Goal: Task Accomplishment & Management: Complete application form

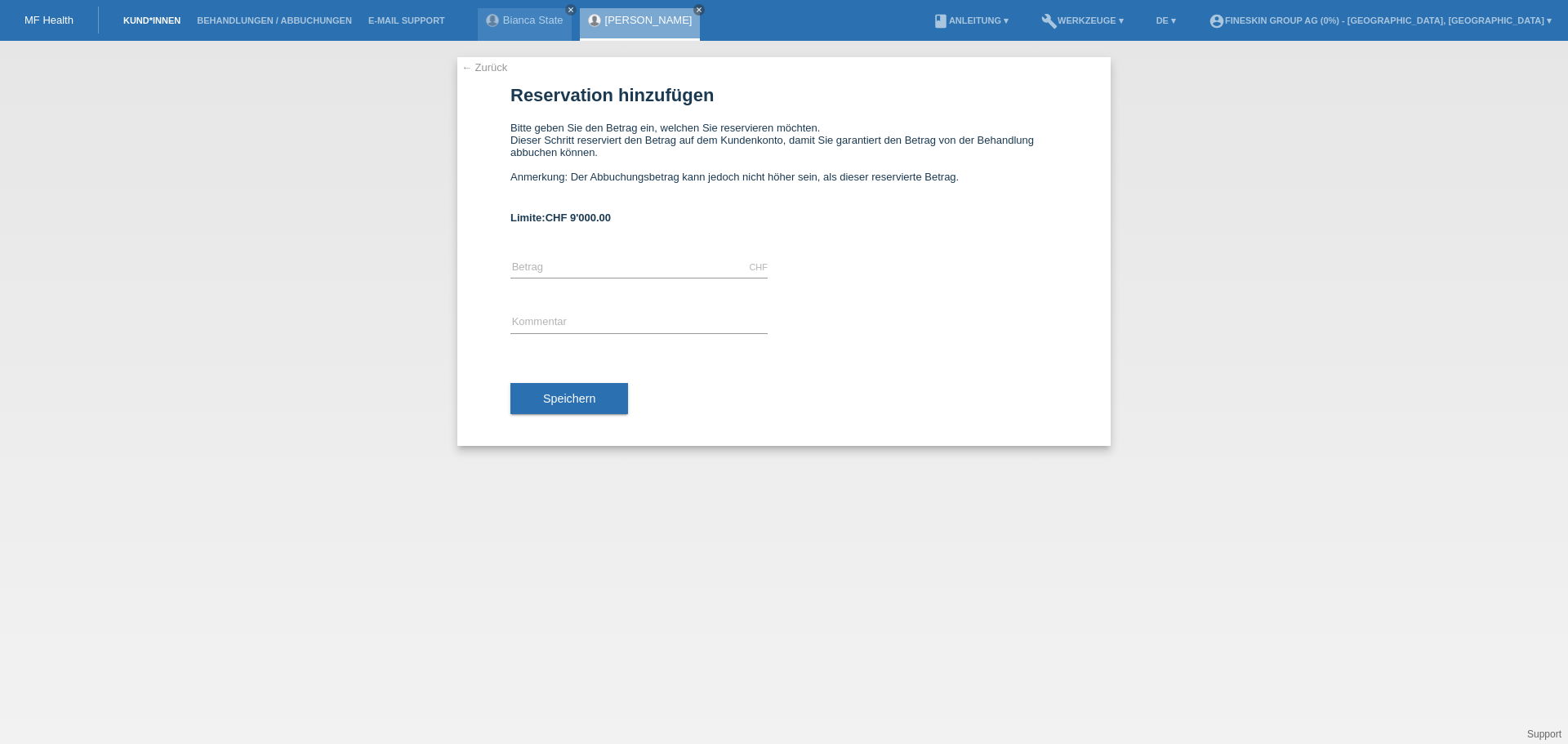
click at [152, 18] on link "Kund*innen" at bounding box center [151, 20] width 73 height 10
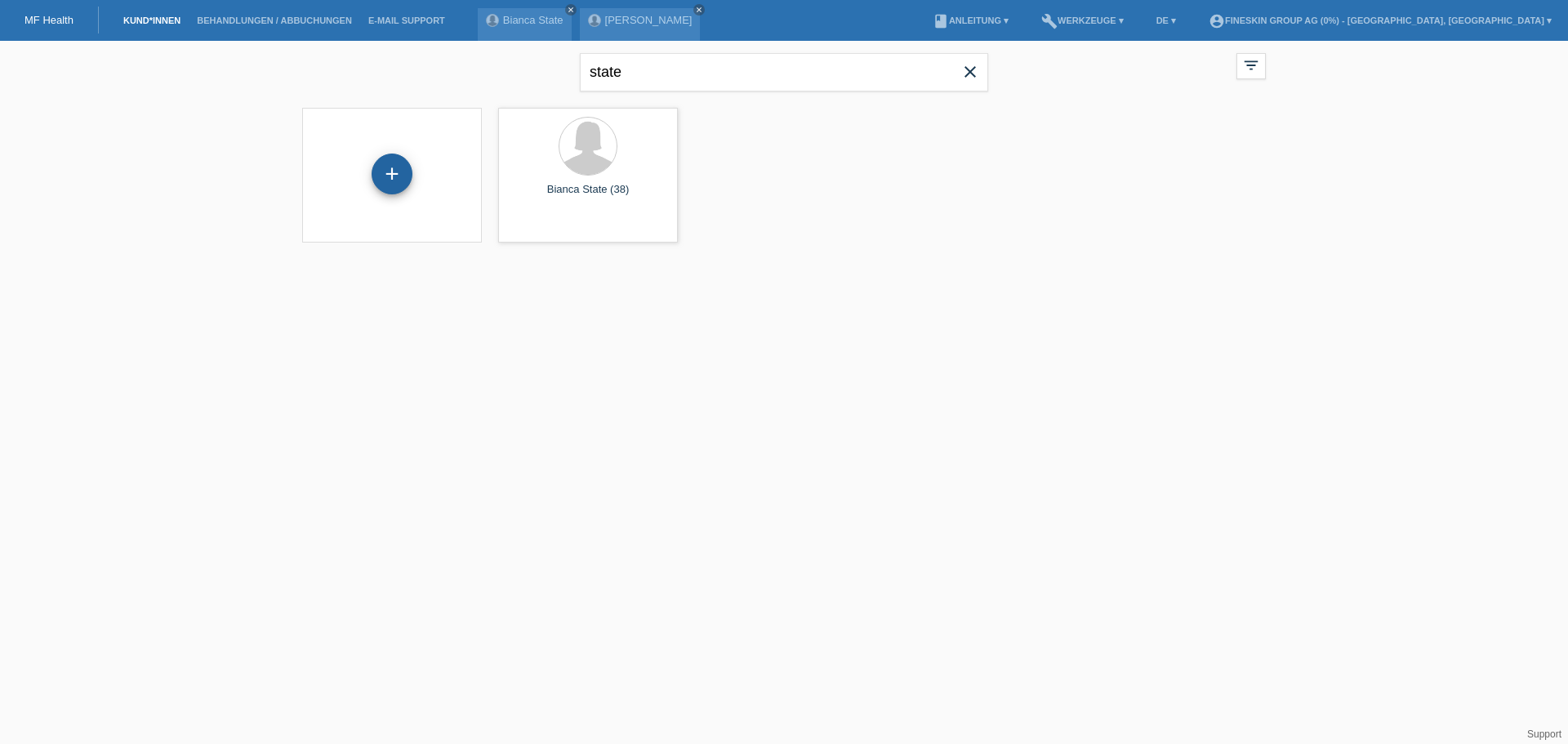
click at [382, 180] on div "+" at bounding box center [392, 174] width 41 height 41
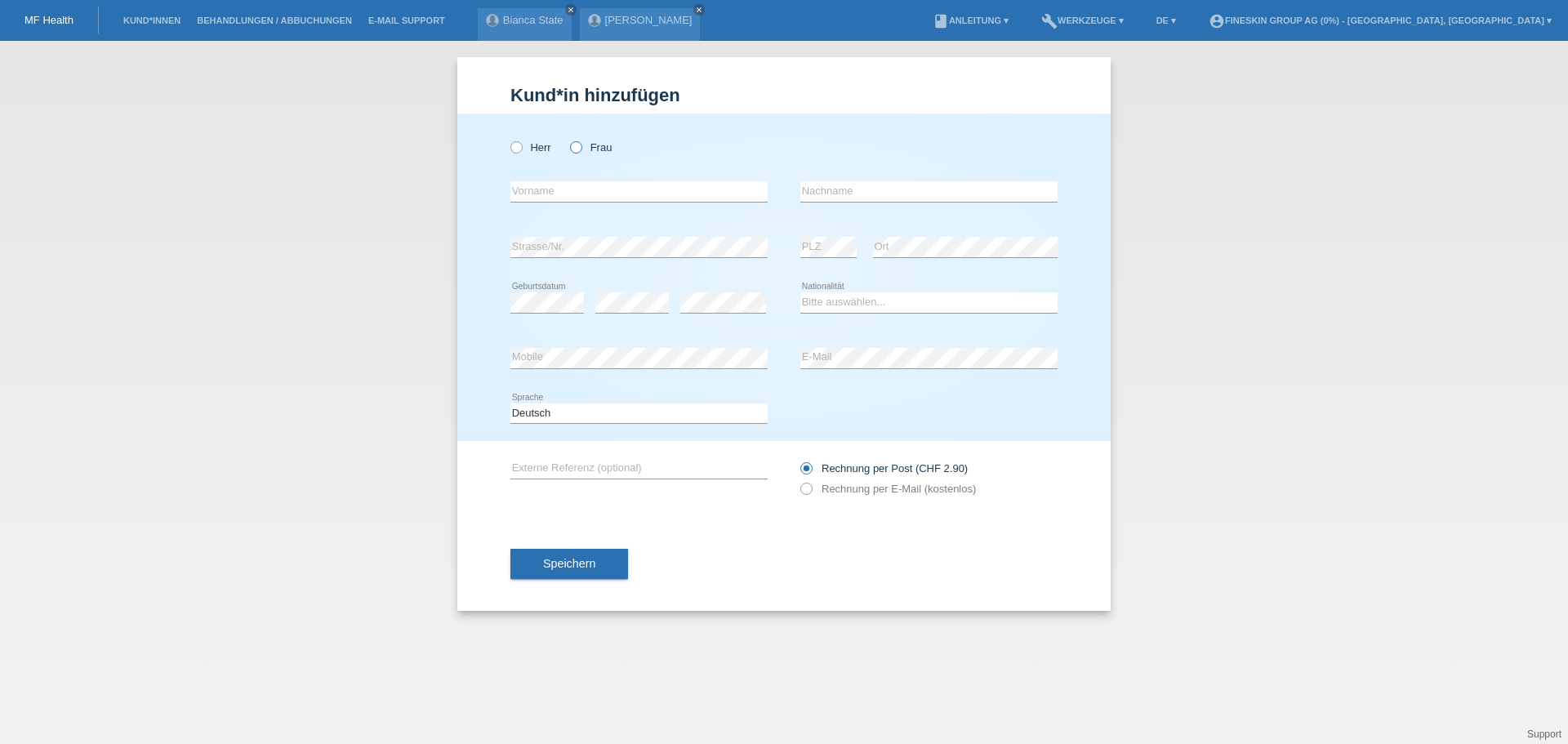
click at [586, 147] on label "Frau" at bounding box center [591, 147] width 42 height 12
click at [580, 147] on input "Frau" at bounding box center [575, 146] width 10 height 10
radio input "true"
click at [570, 185] on input "text" at bounding box center [638, 191] width 257 height 20
type input "Macarena Andrea"
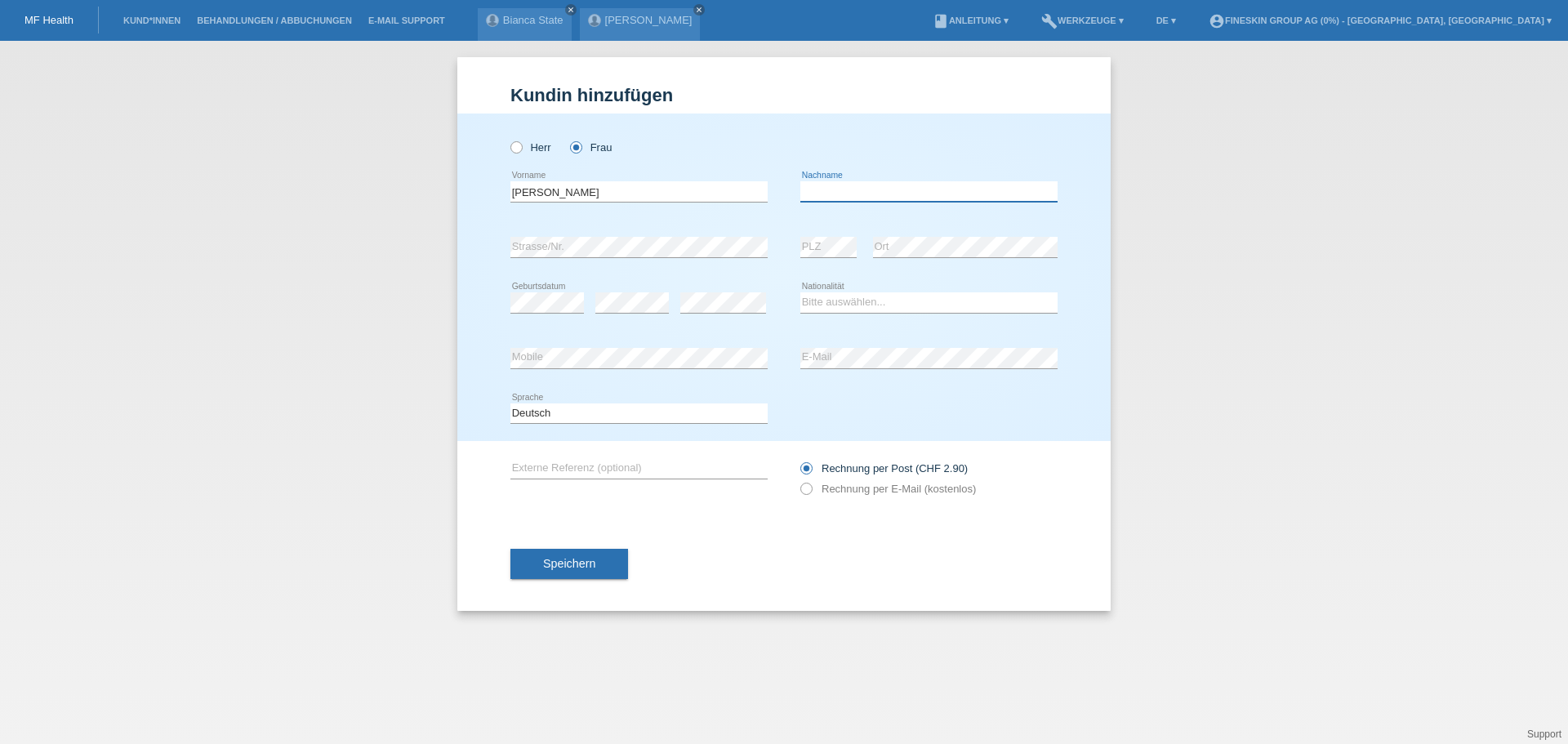
click at [875, 195] on input "text" at bounding box center [928, 191] width 257 height 20
type input "Morapasten Kalvis"
click at [854, 304] on select "Bitte auswählen... Schweiz Deutschland Liechtenstein Österreich ------------ Af…" at bounding box center [928, 301] width 257 height 19
select select "CH"
click at [800, 292] on select "Bitte auswählen... Schweiz Deutschland Liechtenstein Österreich ------------ Af…" at bounding box center [928, 301] width 257 height 19
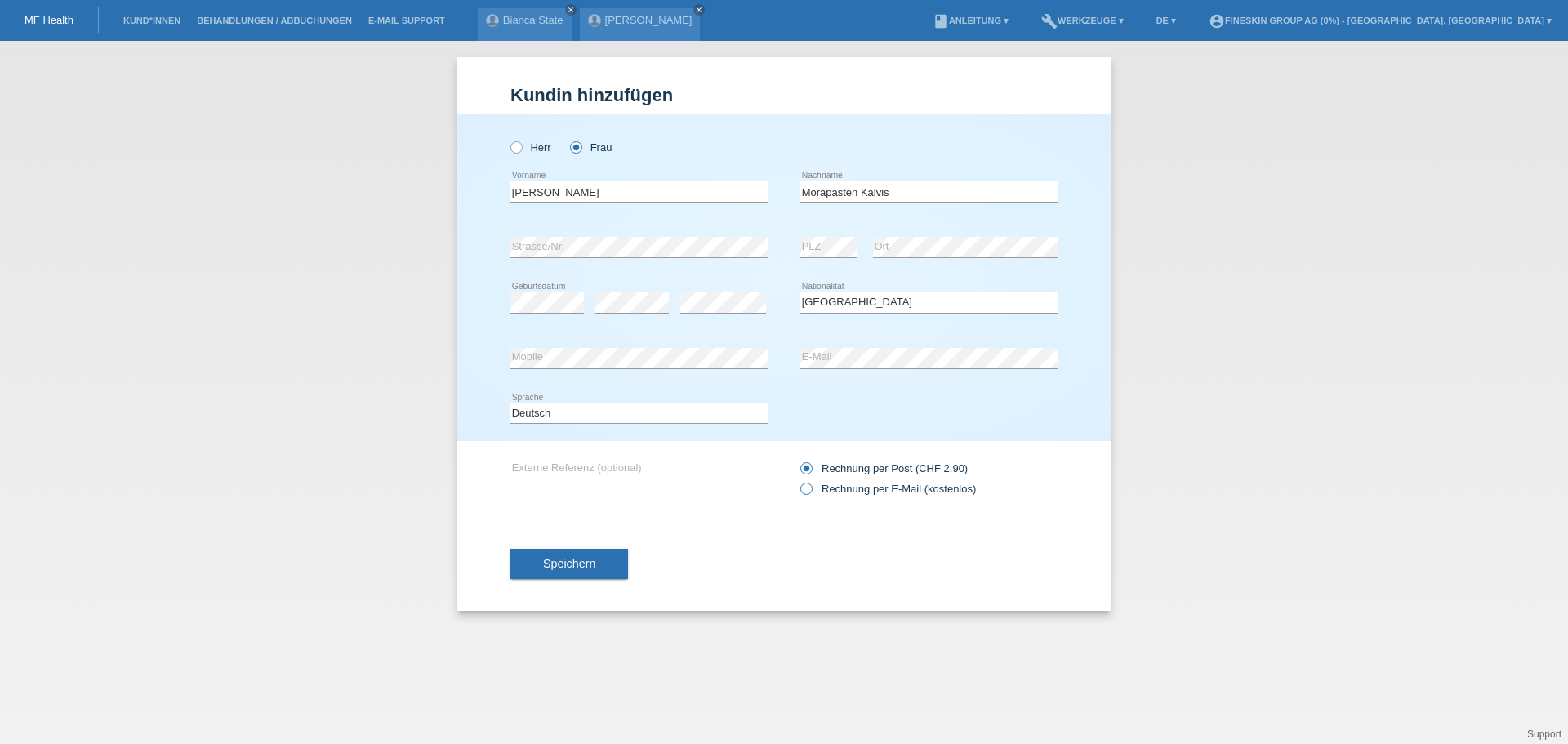
click at [872, 492] on label "Rechnung per E-Mail (kostenlos)" at bounding box center [887, 488] width 175 height 12
click at [810, 492] on input "Rechnung per E-Mail (kostenlos)" at bounding box center [805, 493] width 10 height 20
radio input "true"
click at [592, 565] on span "Speichern" at bounding box center [569, 564] width 52 height 13
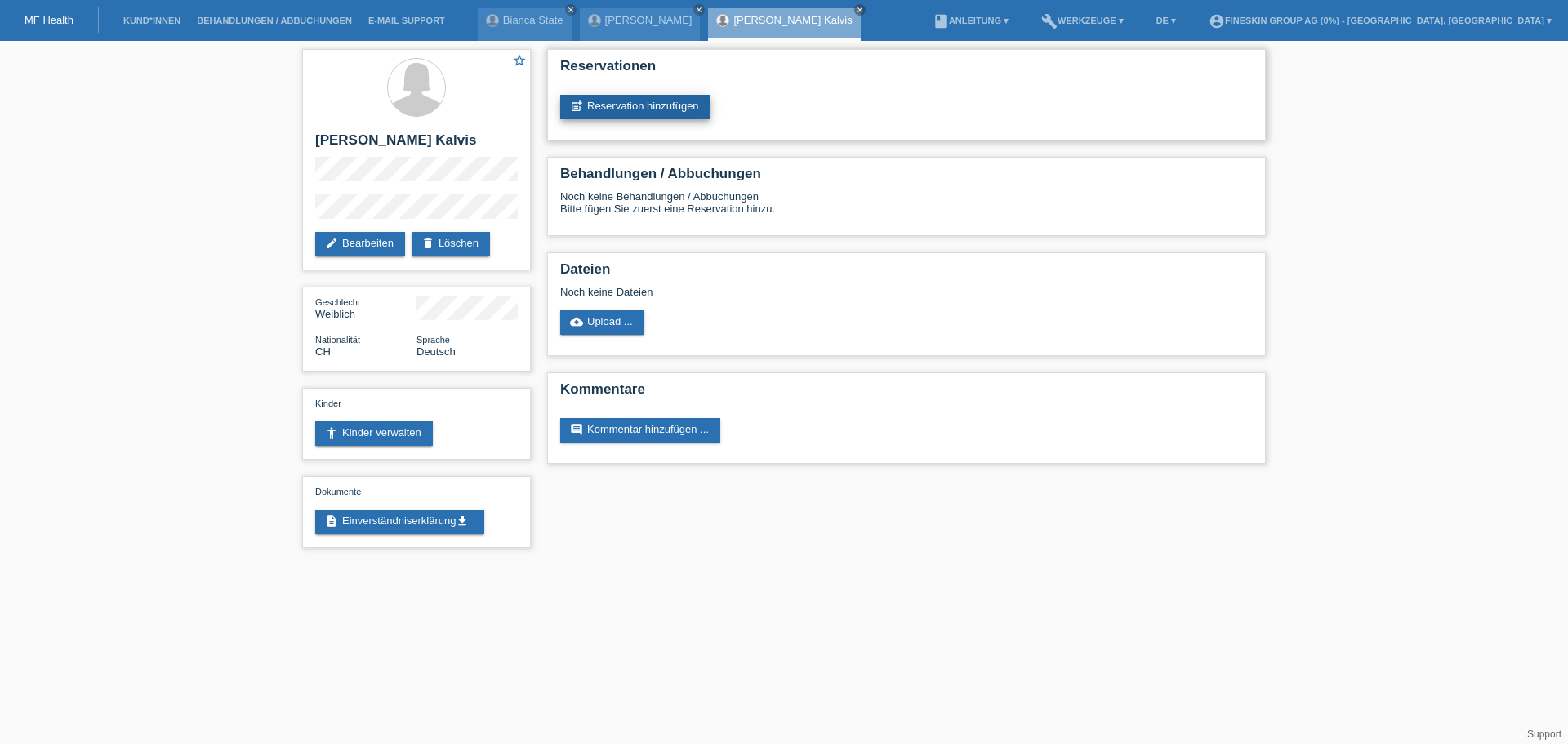
click at [652, 109] on link "post_add Reservation hinzufügen" at bounding box center [635, 107] width 150 height 24
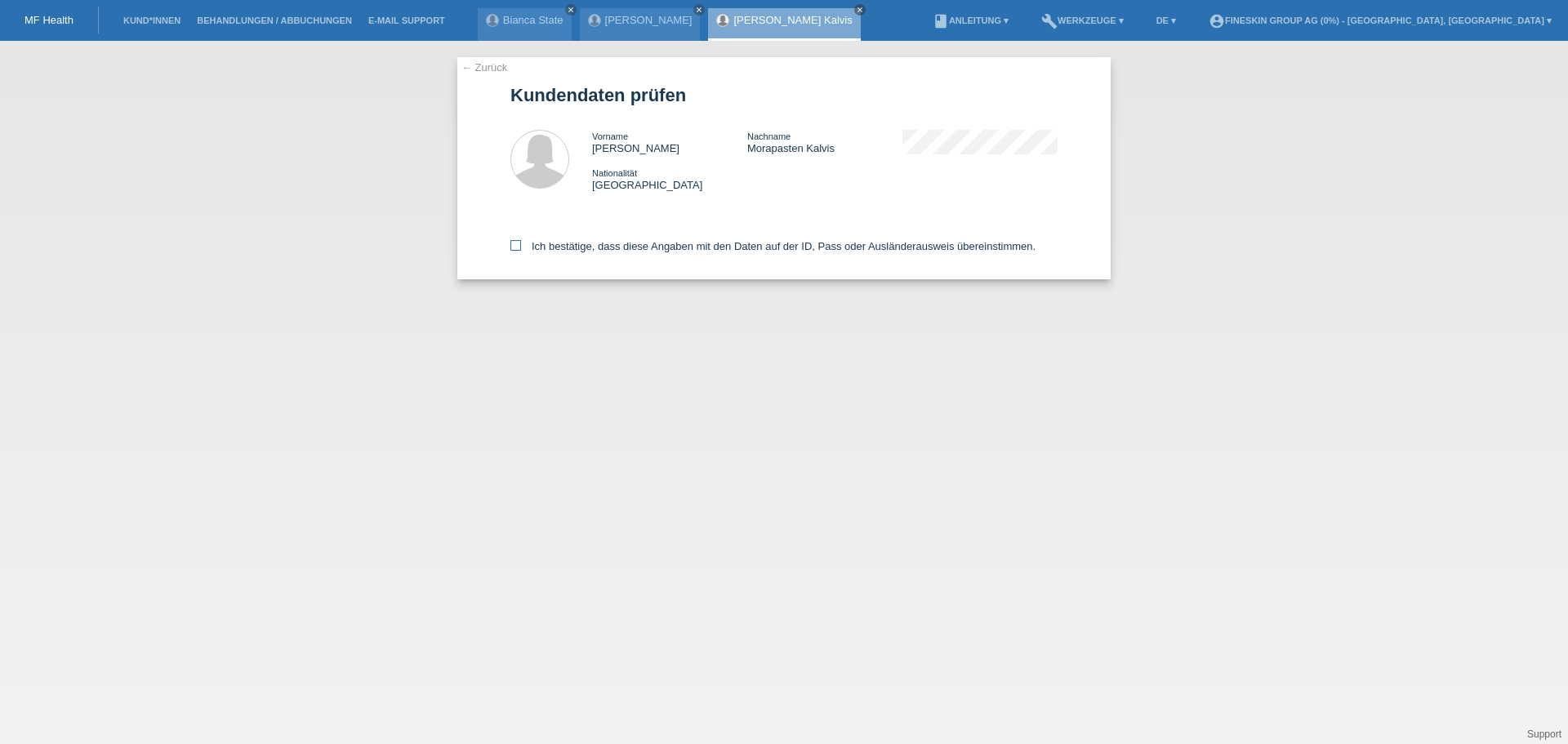
click at [640, 247] on label "Ich bestätige, dass diese Angaben mit den Daten auf der ID, Pass oder Ausländer…" at bounding box center [772, 246] width 525 height 12
click at [521, 247] on input "Ich bestätige, dass diese Angaben mit den Daten auf der ID, Pass oder Ausländer…" at bounding box center [515, 245] width 10 height 10
checkbox input "true"
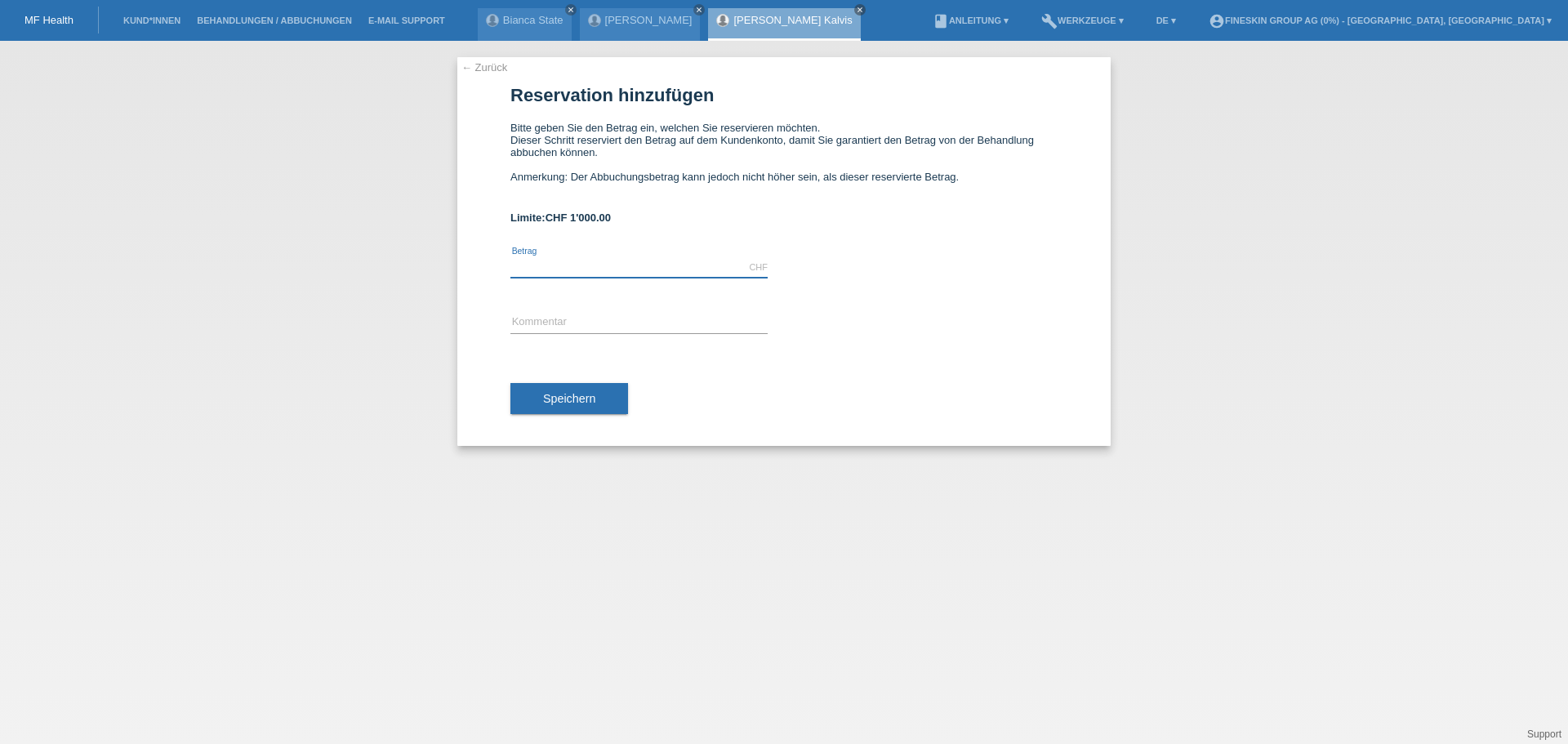
click at [627, 263] on input "text" at bounding box center [638, 267] width 257 height 20
click at [154, 16] on link "Kund*innen" at bounding box center [151, 20] width 73 height 10
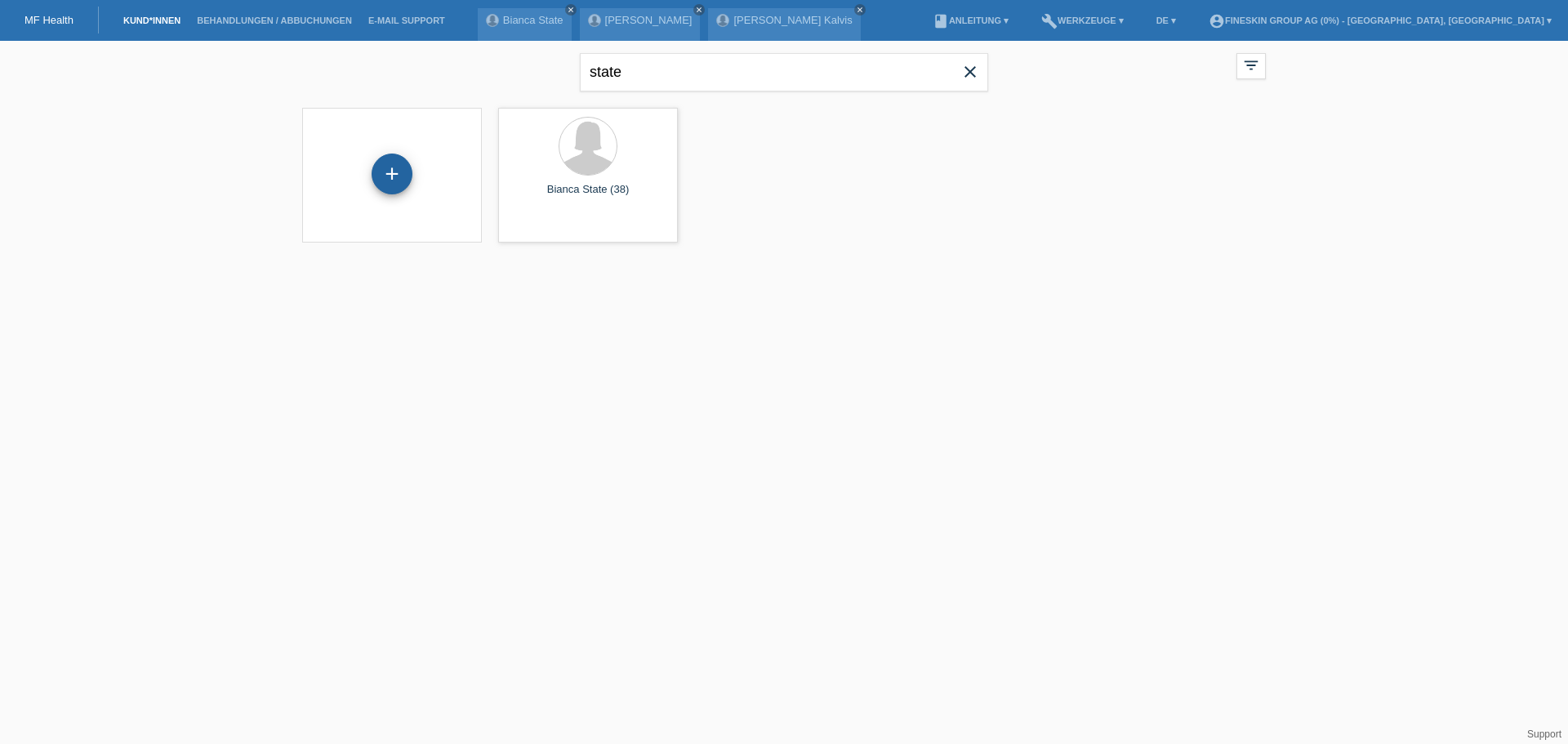
click at [403, 168] on div "+" at bounding box center [392, 174] width 41 height 41
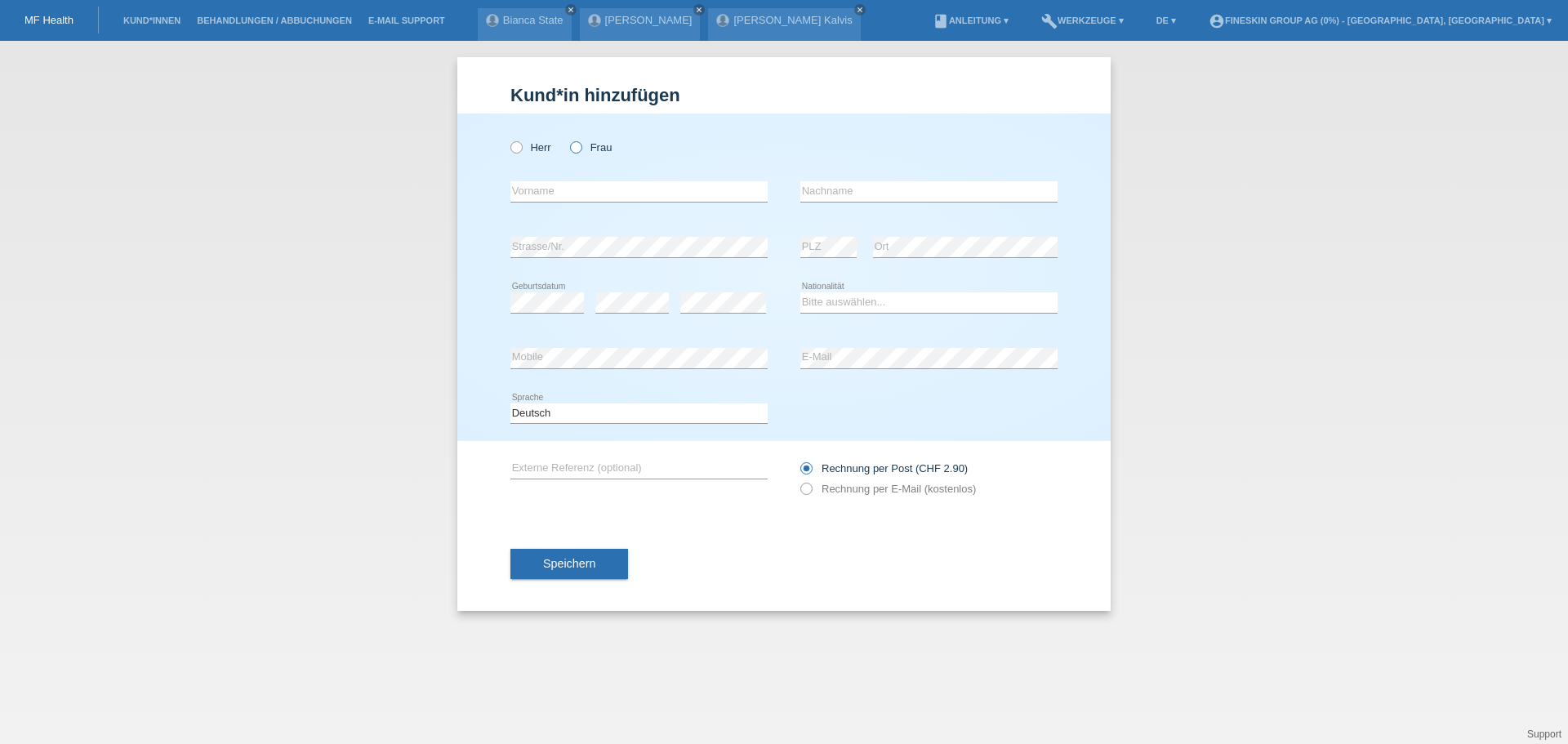
click at [597, 149] on label "Frau" at bounding box center [591, 147] width 42 height 12
click at [580, 149] on input "Frau" at bounding box center [575, 146] width 10 height 10
radio input "true"
click at [595, 194] on input "text" at bounding box center [638, 191] width 257 height 20
type input "Zeinab"
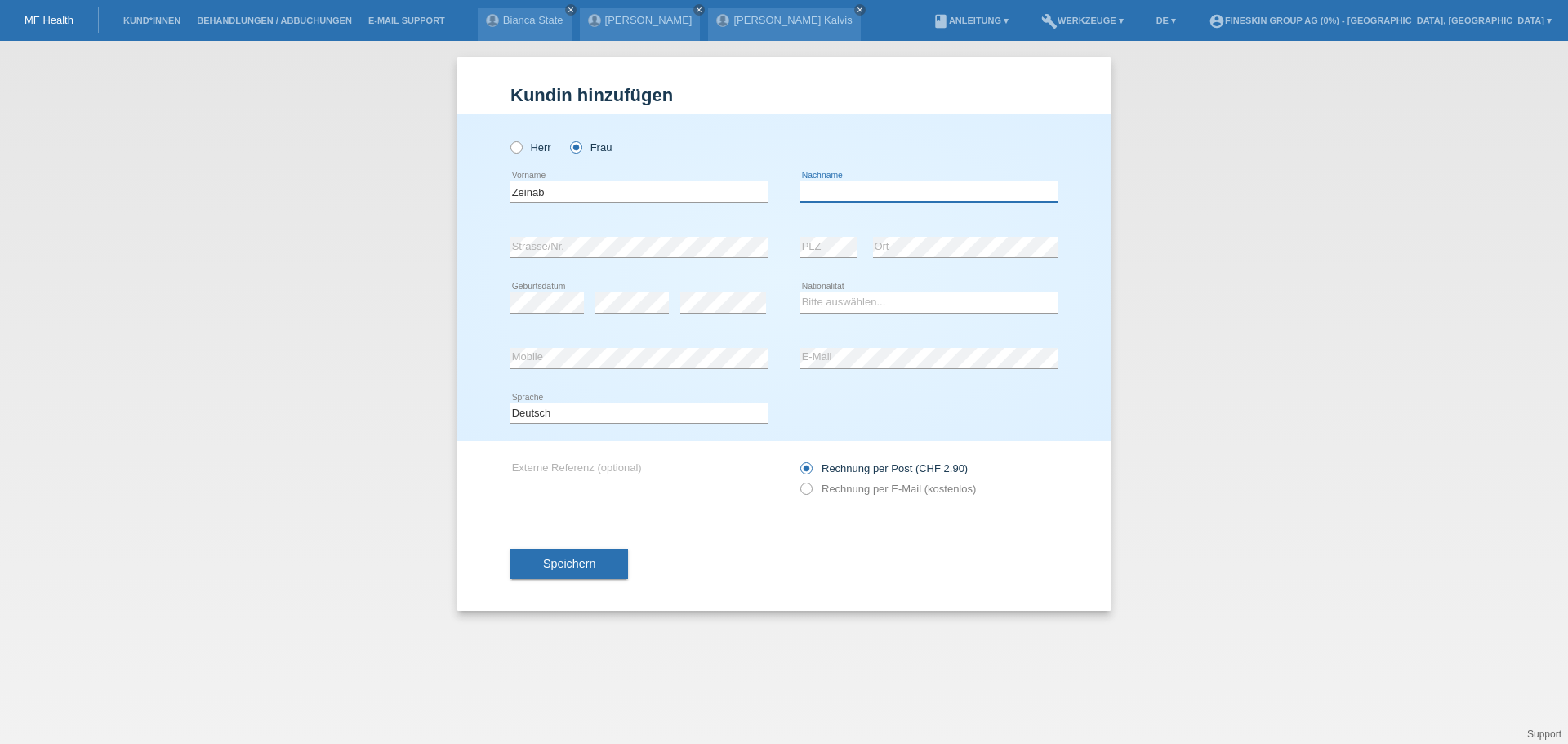
click at [836, 187] on input "text" at bounding box center [928, 191] width 257 height 20
type input "Dahwich"
click at [837, 302] on select "Bitte auswählen... Schweiz Deutschland Liechtenstein Österreich ------------ Af…" at bounding box center [928, 301] width 257 height 19
click at [800, 292] on select "Bitte auswählen... Schweiz Deutschland Liechtenstein Österreich ------------ Af…" at bounding box center [928, 301] width 257 height 19
click at [857, 305] on select "Bitte auswählen... Schweiz Deutschland Liechtenstein Österreich ------------ Af…" at bounding box center [928, 301] width 257 height 19
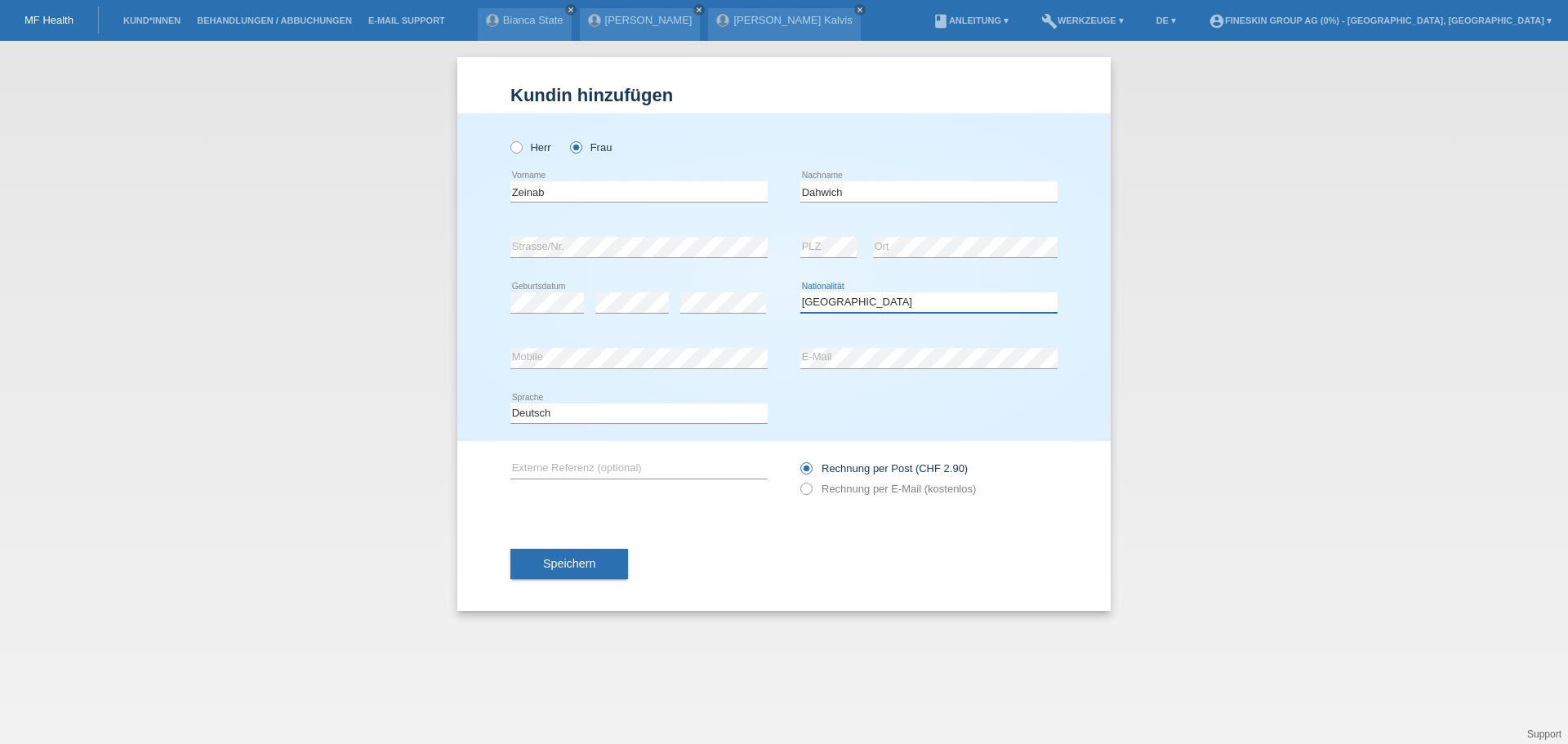
select select "PS"
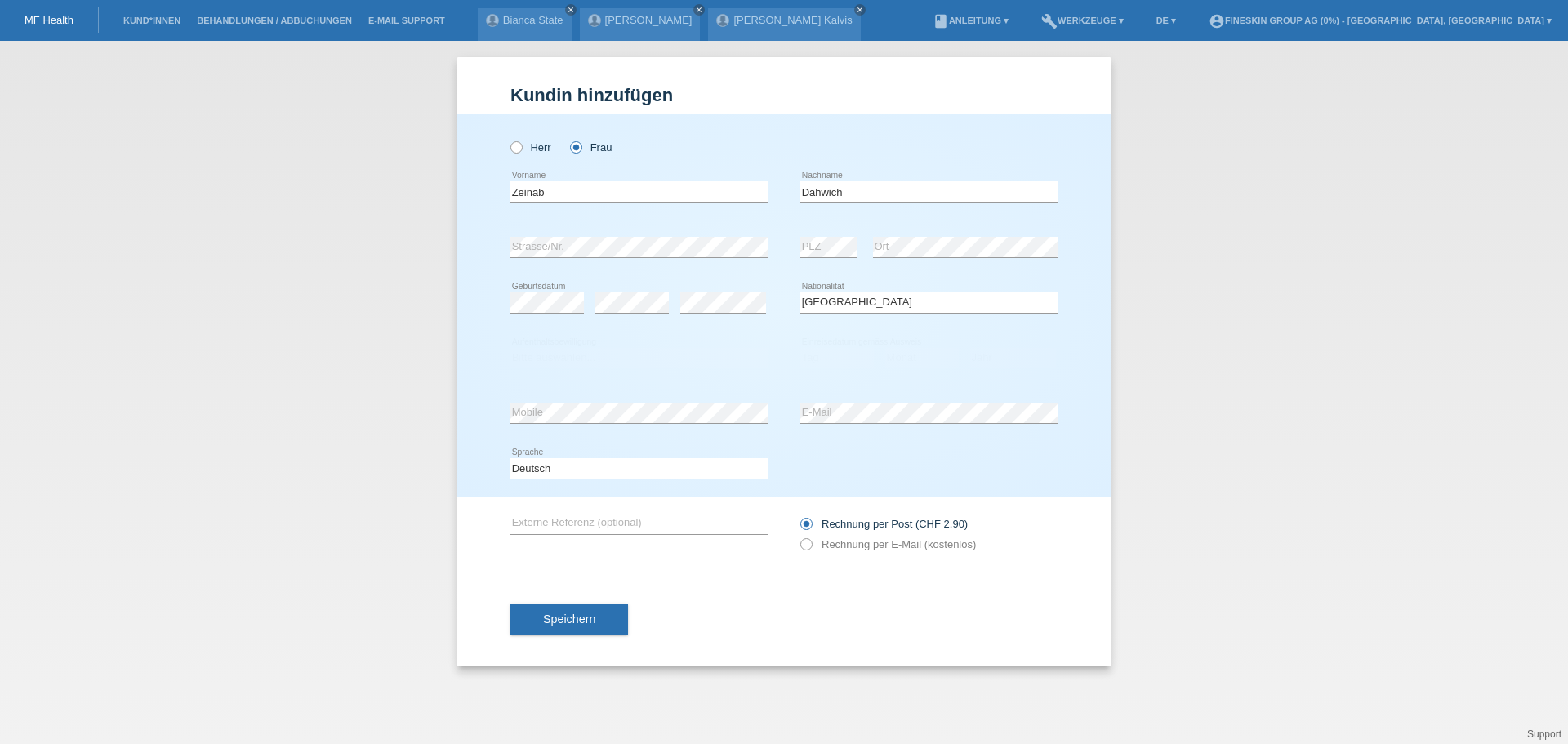
click at [1084, 287] on div "Herr Frau Zeinab error Vorname C" at bounding box center [784, 304] width 653 height 383
click at [658, 362] on select "Bitte auswählen... C B B - Flüchtlingsstatus Andere" at bounding box center [638, 357] width 257 height 19
select select "C"
click at [510, 348] on select "Bitte auswählen... C B B - Flüchtlingsstatus Andere" at bounding box center [638, 357] width 257 height 19
click at [847, 547] on label "Rechnung per E-Mail (kostenlos)" at bounding box center [887, 544] width 175 height 12
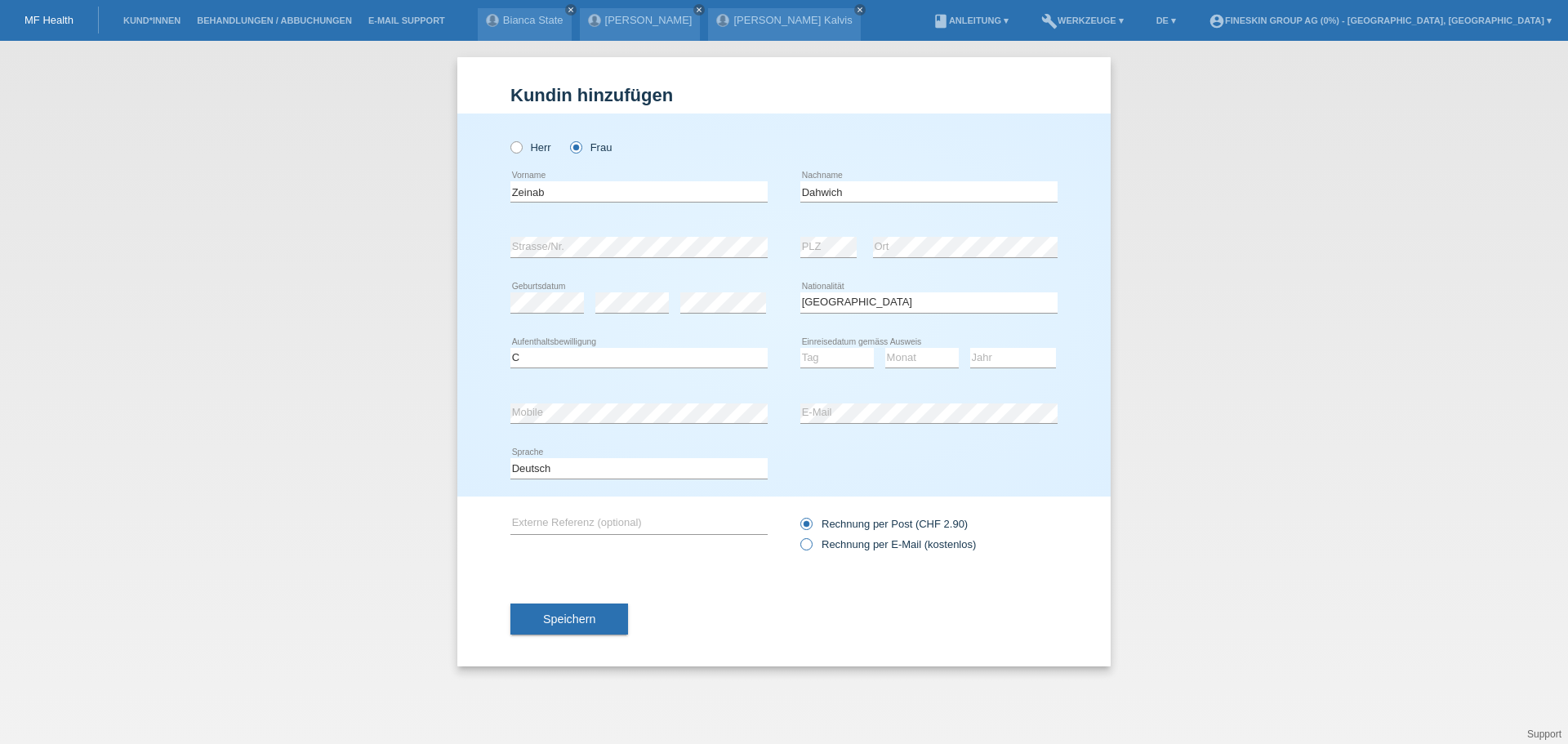
click at [810, 547] on input "Rechnung per E-Mail (kostenlos)" at bounding box center [805, 548] width 10 height 20
radio input "true"
click at [844, 353] on select "Tag 01 02 03 04 05 06 07 08 09 10 11" at bounding box center [836, 357] width 73 height 19
select select "04"
click at [800, 348] on select "Tag 01 02 03 04 05 06 07 08 09 10 11" at bounding box center [836, 357] width 73 height 19
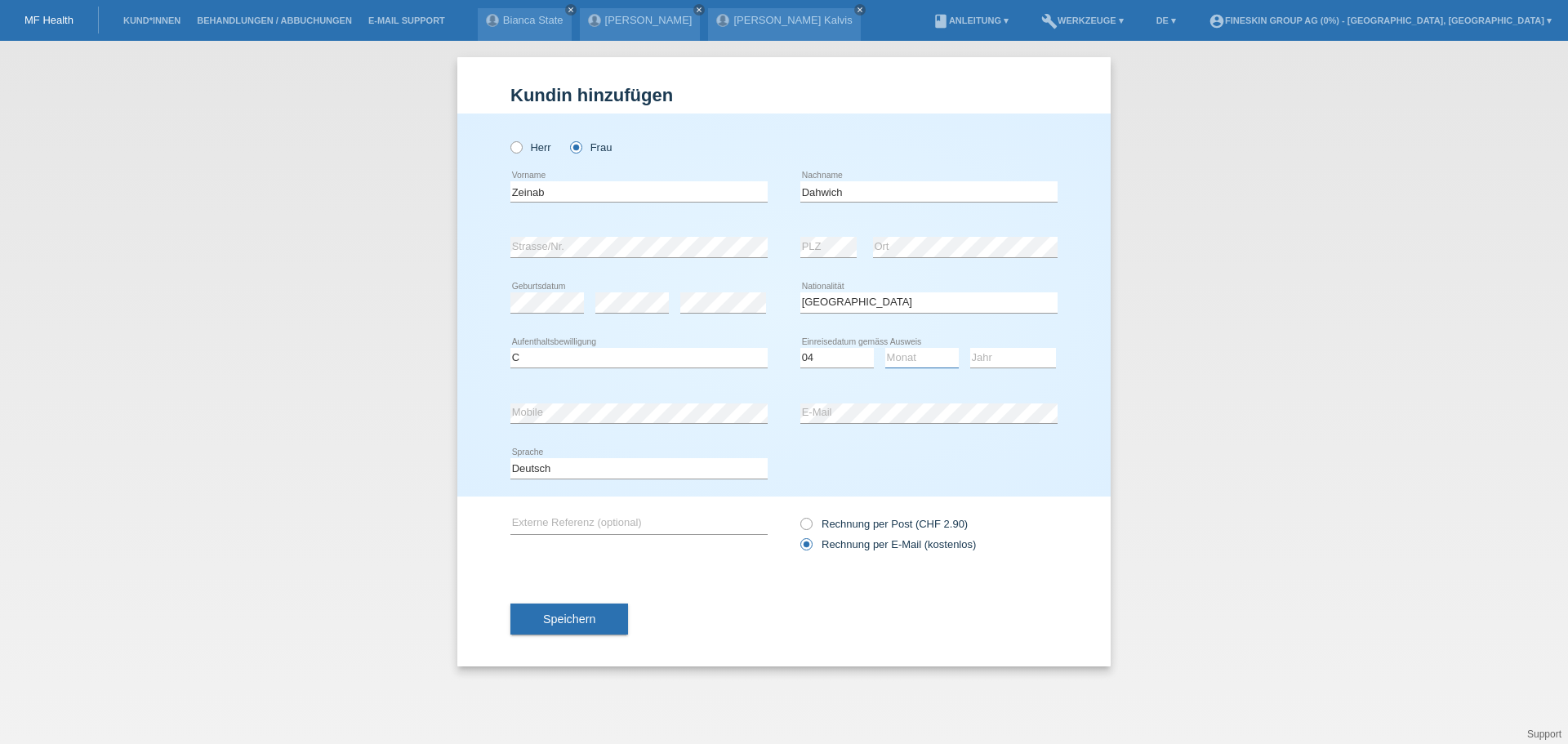
click at [901, 363] on select "Monat 01 02 03 04 05 06 07 08 09 10 11" at bounding box center [922, 357] width 73 height 19
select select "04"
click at [886, 348] on select "Monat 01 02 03 04 05 06 07 08 09 10 11" at bounding box center [922, 357] width 73 height 19
click at [1008, 353] on select "Jahr 2025 2024 2023 2022 2021 2020 2019 2018 2017 2016 2015 2014 2013 2012 2011…" at bounding box center [1013, 357] width 85 height 19
select select "2005"
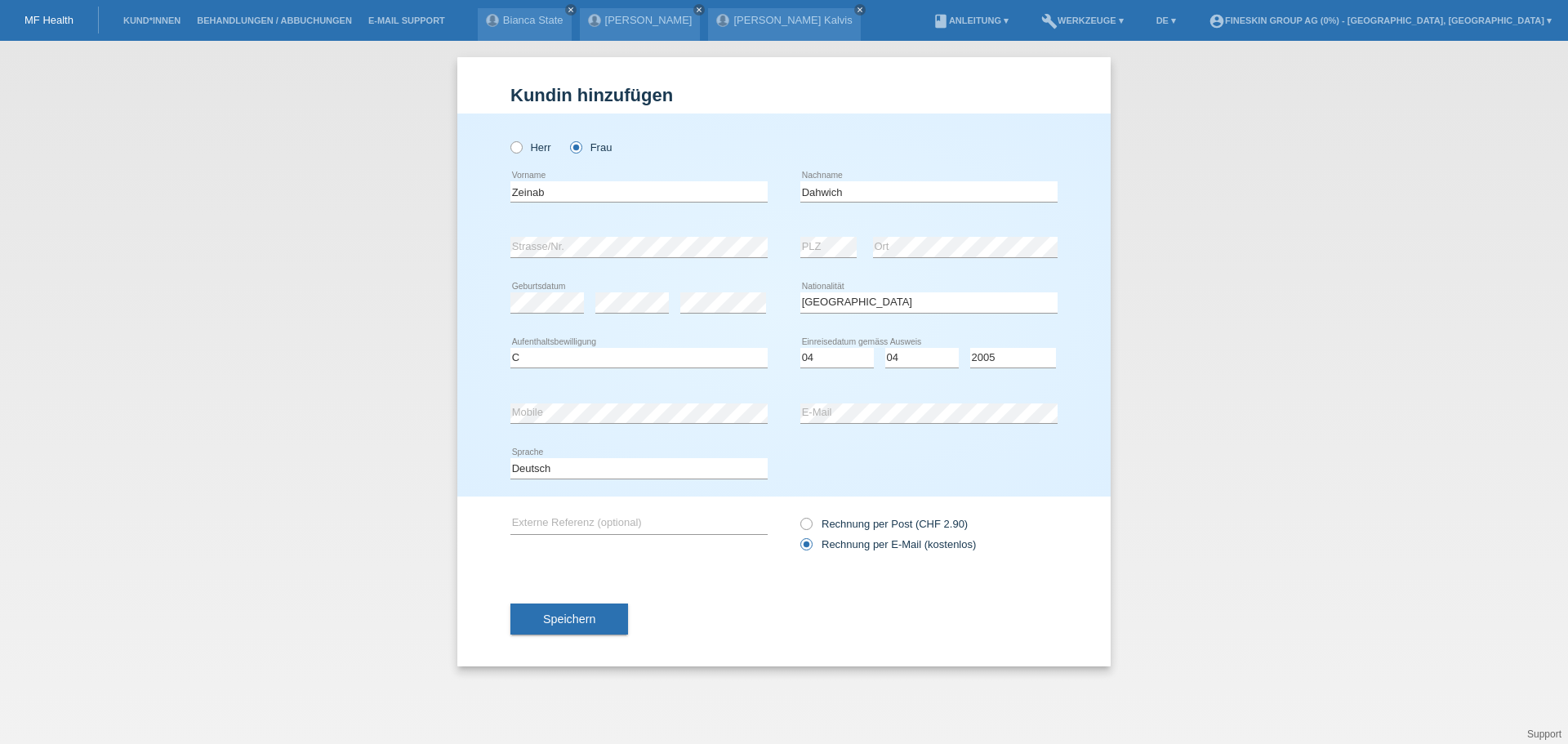
click at [1087, 378] on div "Herr Frau Zeinab error Vorname C" at bounding box center [784, 304] width 653 height 383
click at [589, 627] on button "Speichern" at bounding box center [568, 619] width 118 height 31
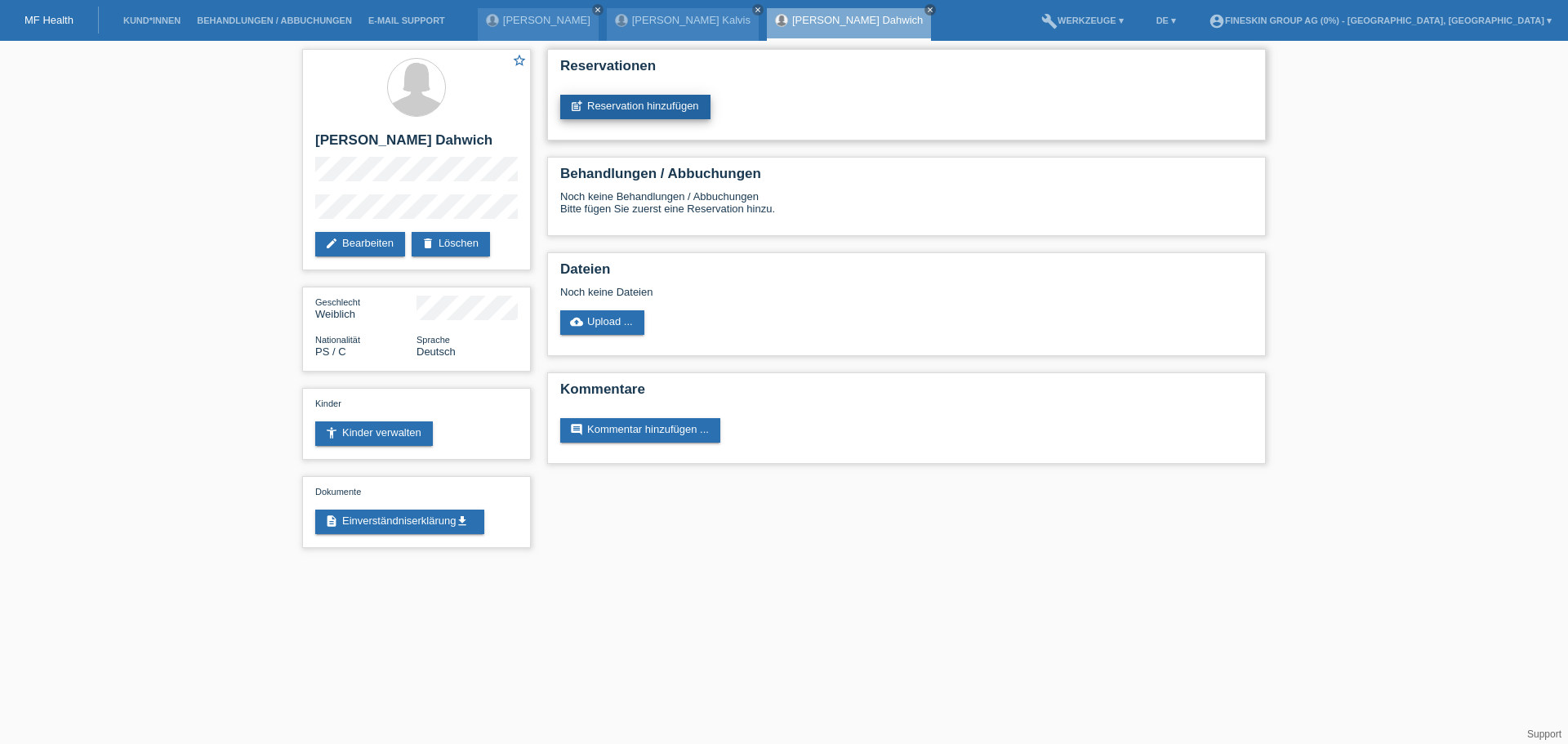
click at [636, 106] on link "post_add Reservation hinzufügen" at bounding box center [635, 107] width 150 height 24
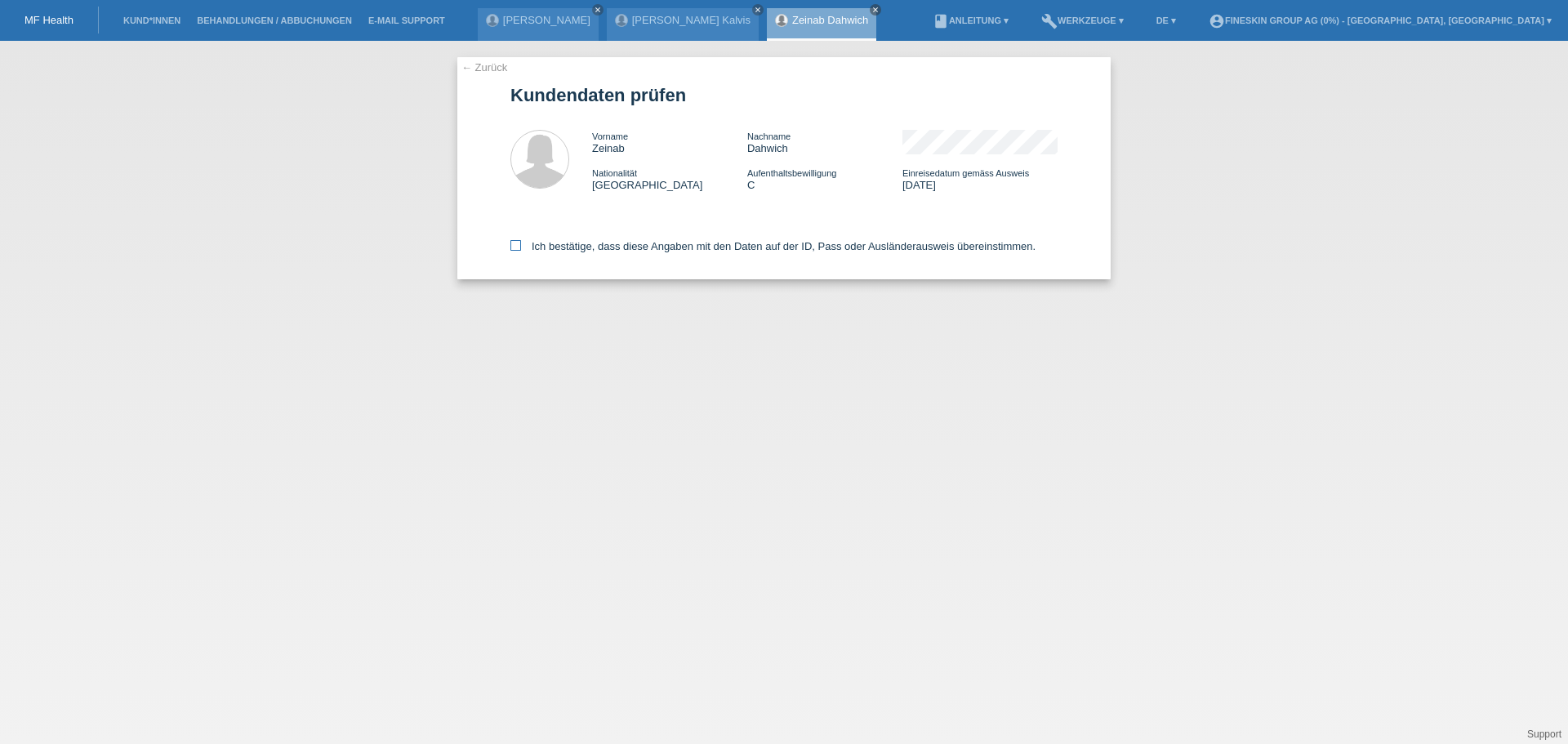
click at [631, 249] on label "Ich bestätige, dass diese Angaben mit den Daten auf der ID, Pass oder Ausländer…" at bounding box center [772, 246] width 525 height 12
click at [521, 249] on input "Ich bestätige, dass diese Angaben mit den Daten auf der ID, Pass oder Ausländer…" at bounding box center [515, 245] width 10 height 10
checkbox input "true"
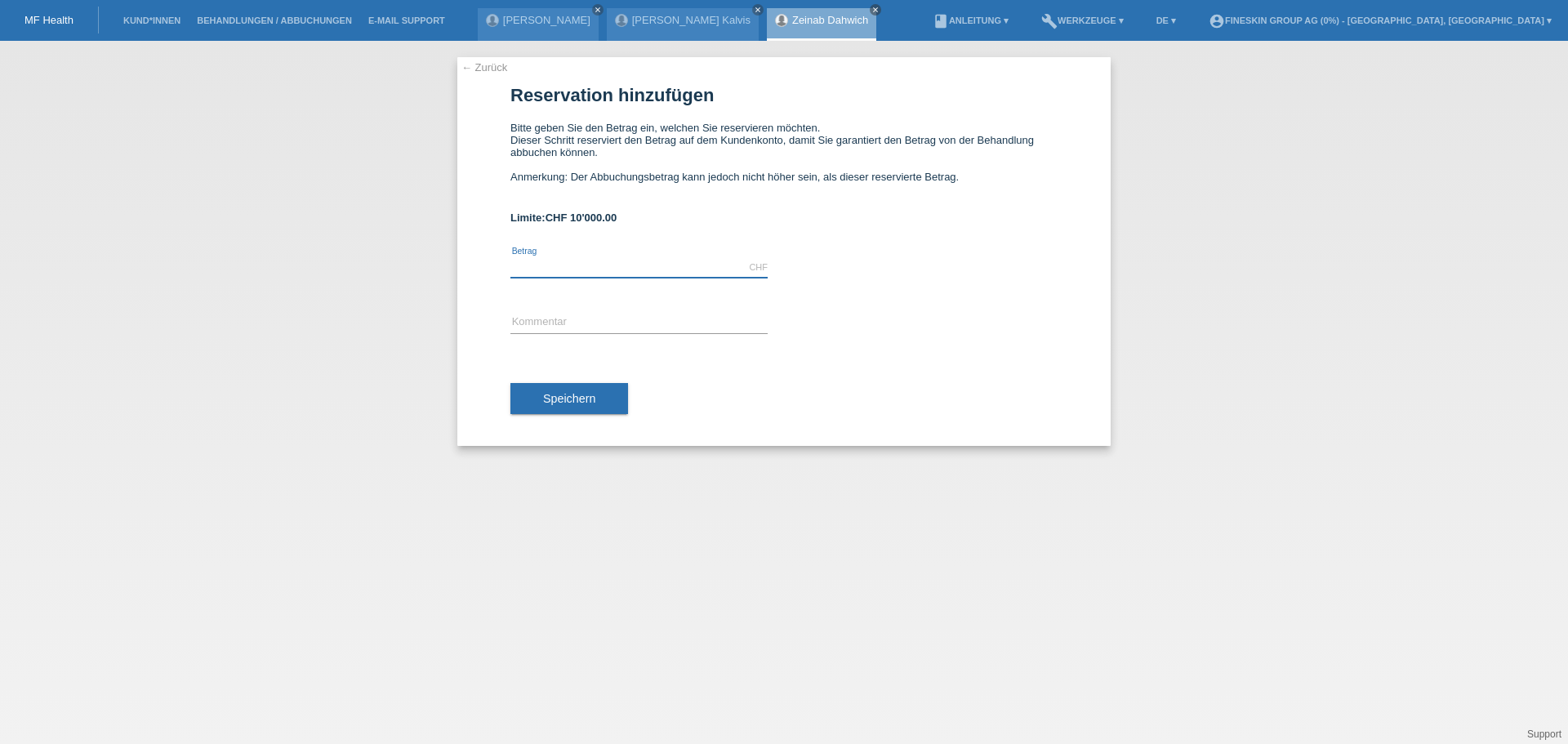
click at [584, 266] on input "text" at bounding box center [638, 267] width 257 height 20
